Goal: Transaction & Acquisition: Purchase product/service

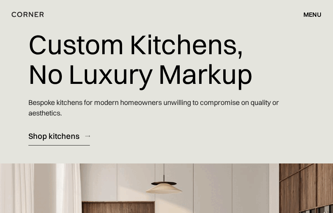
click at [53, 136] on div "Shop kitchens" at bounding box center [53, 135] width 51 height 11
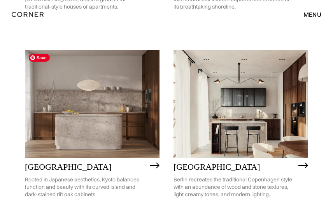
scroll to position [200, 0]
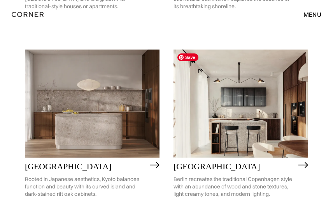
click at [213, 116] on img at bounding box center [241, 103] width 135 height 108
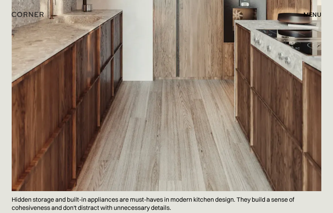
scroll to position [669, 0]
